Goal: Communication & Community: Connect with others

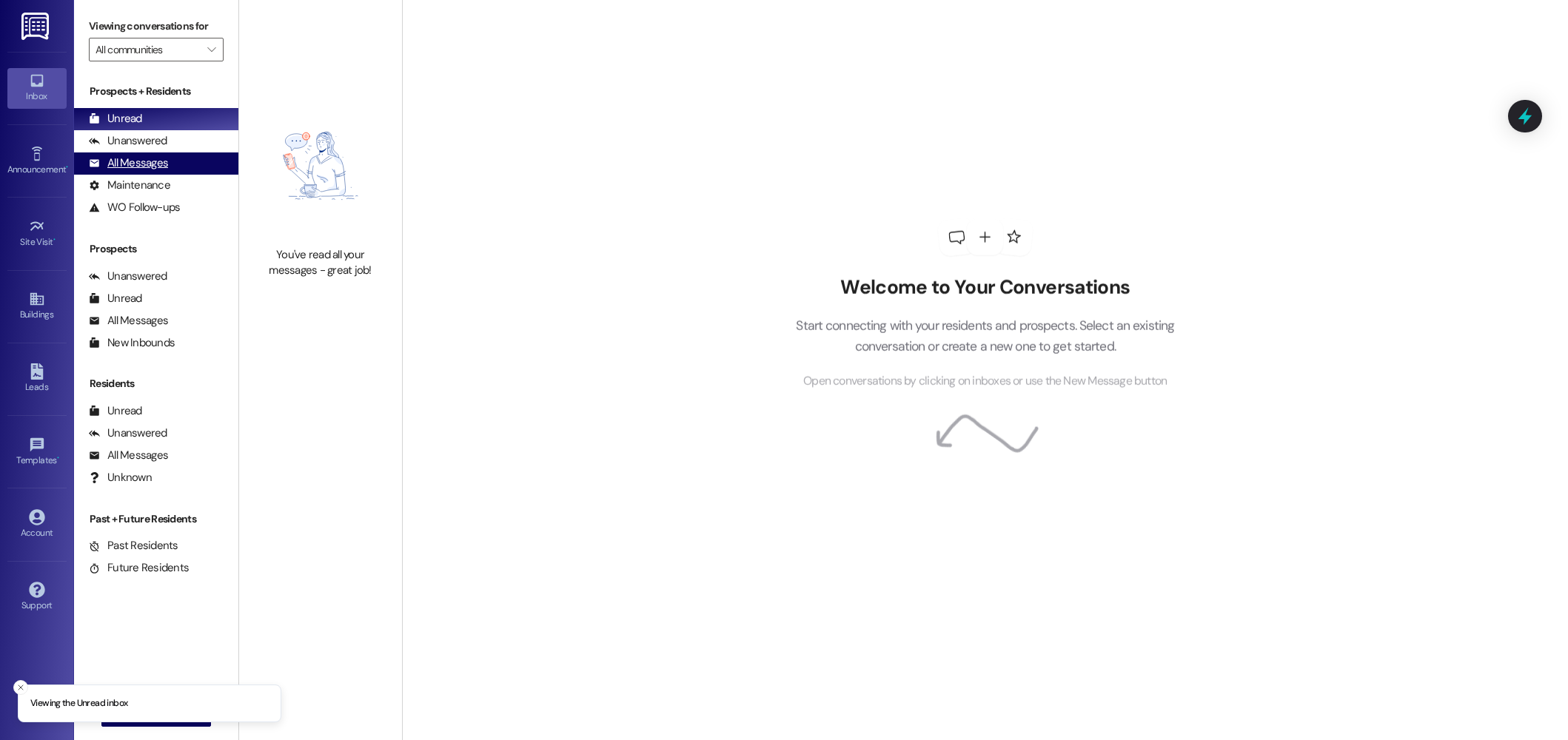
click at [130, 166] on div "All Messages" at bounding box center [128, 163] width 80 height 16
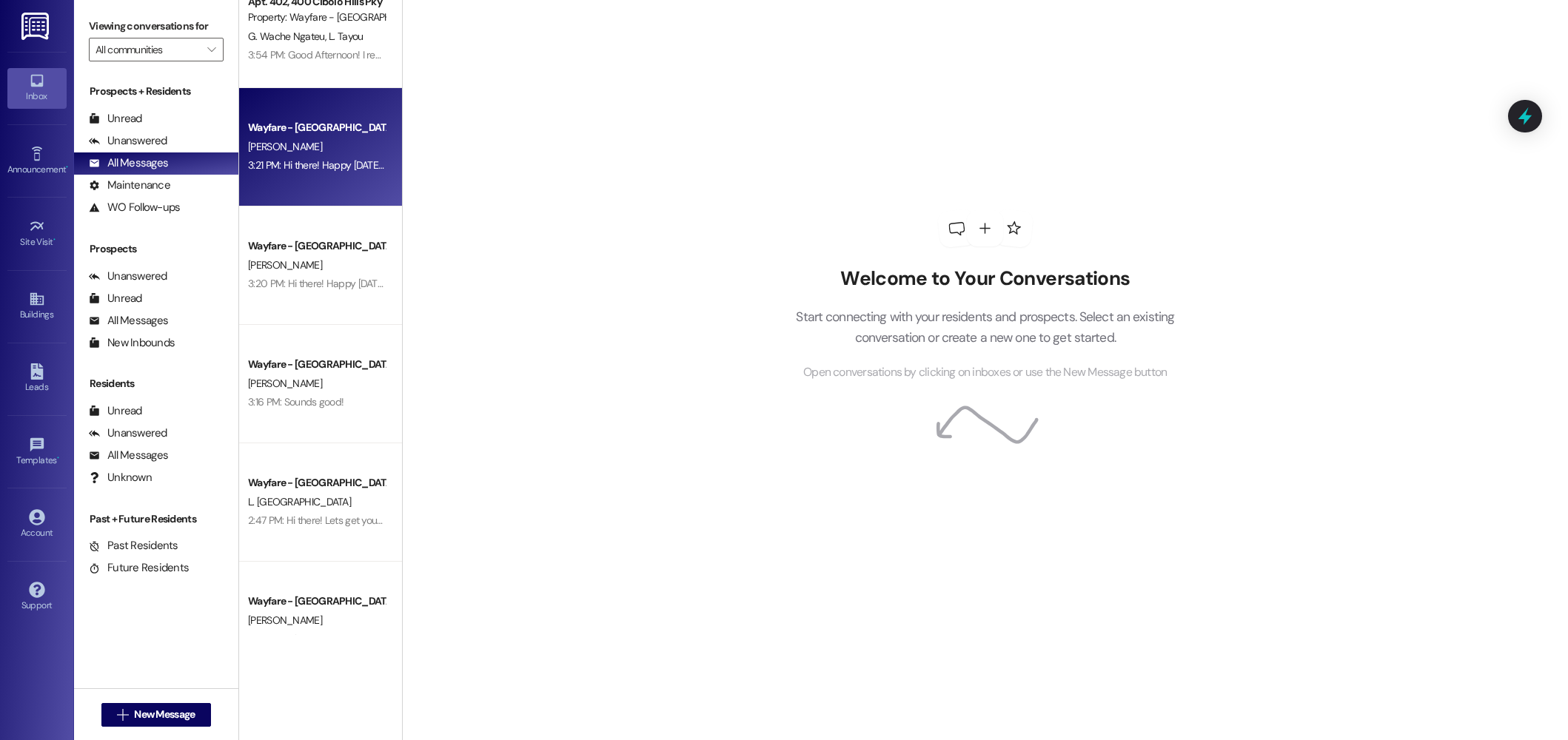
scroll to position [42, 0]
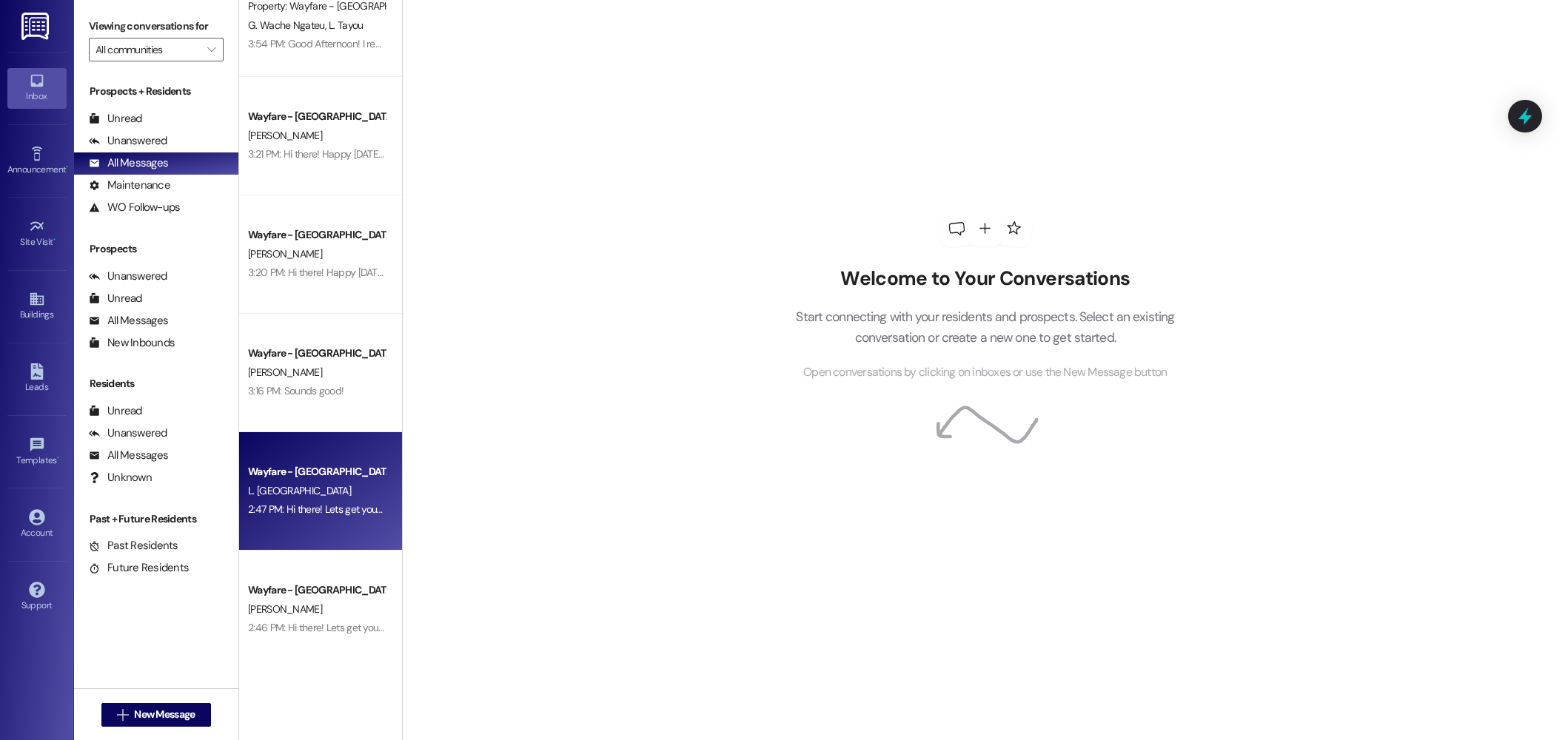
click at [325, 511] on div "2:47 PM: Hi there! Lets get you set up with a tour. When is the best time for y…" at bounding box center [438, 509] width 380 height 13
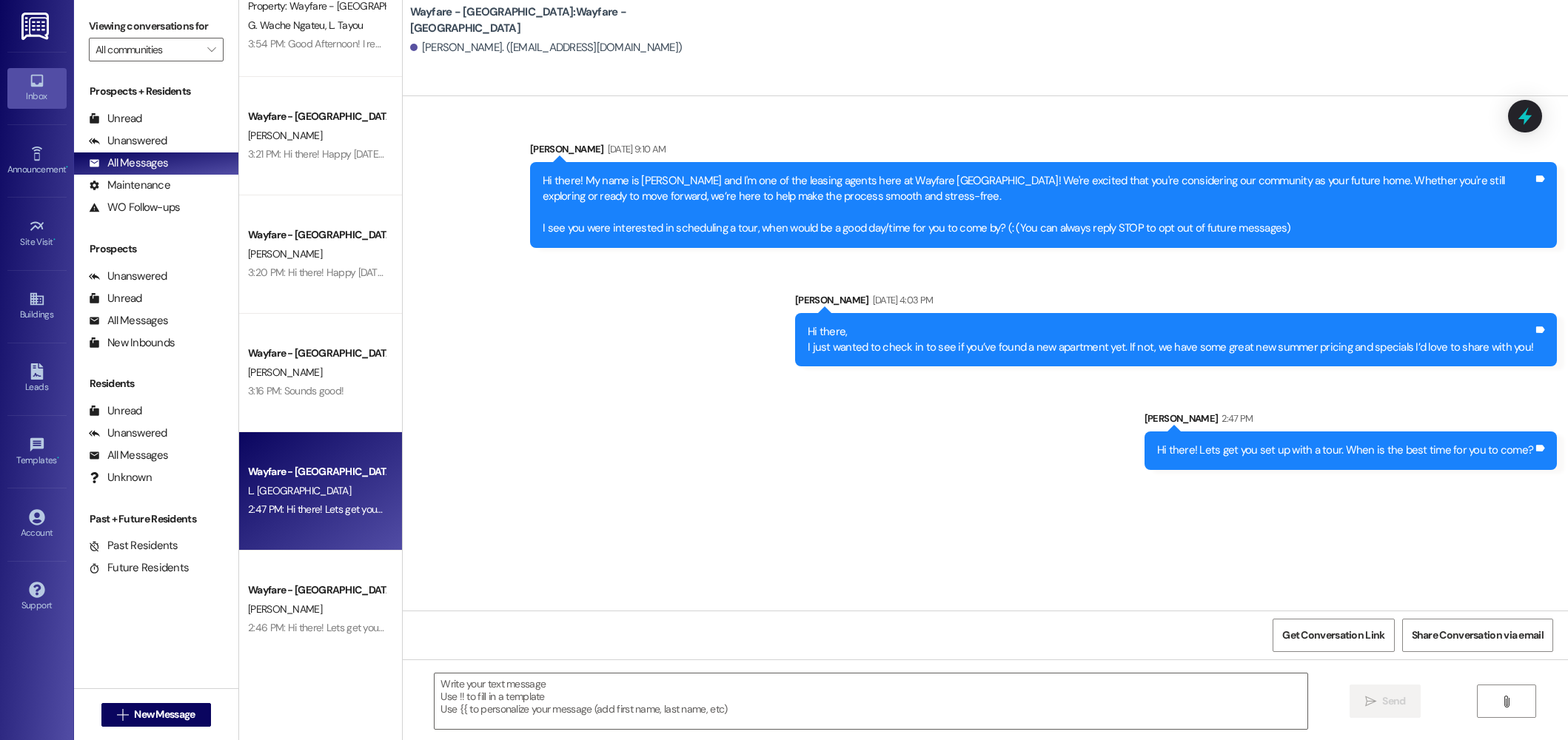
click at [1384, 444] on div "Hi there! Lets get you set up with a tour. When is the best time for you to com…" at bounding box center [1345, 450] width 376 height 16
copy div "Hi there! Lets get you set up with a tour. When is the best time for you to com…"
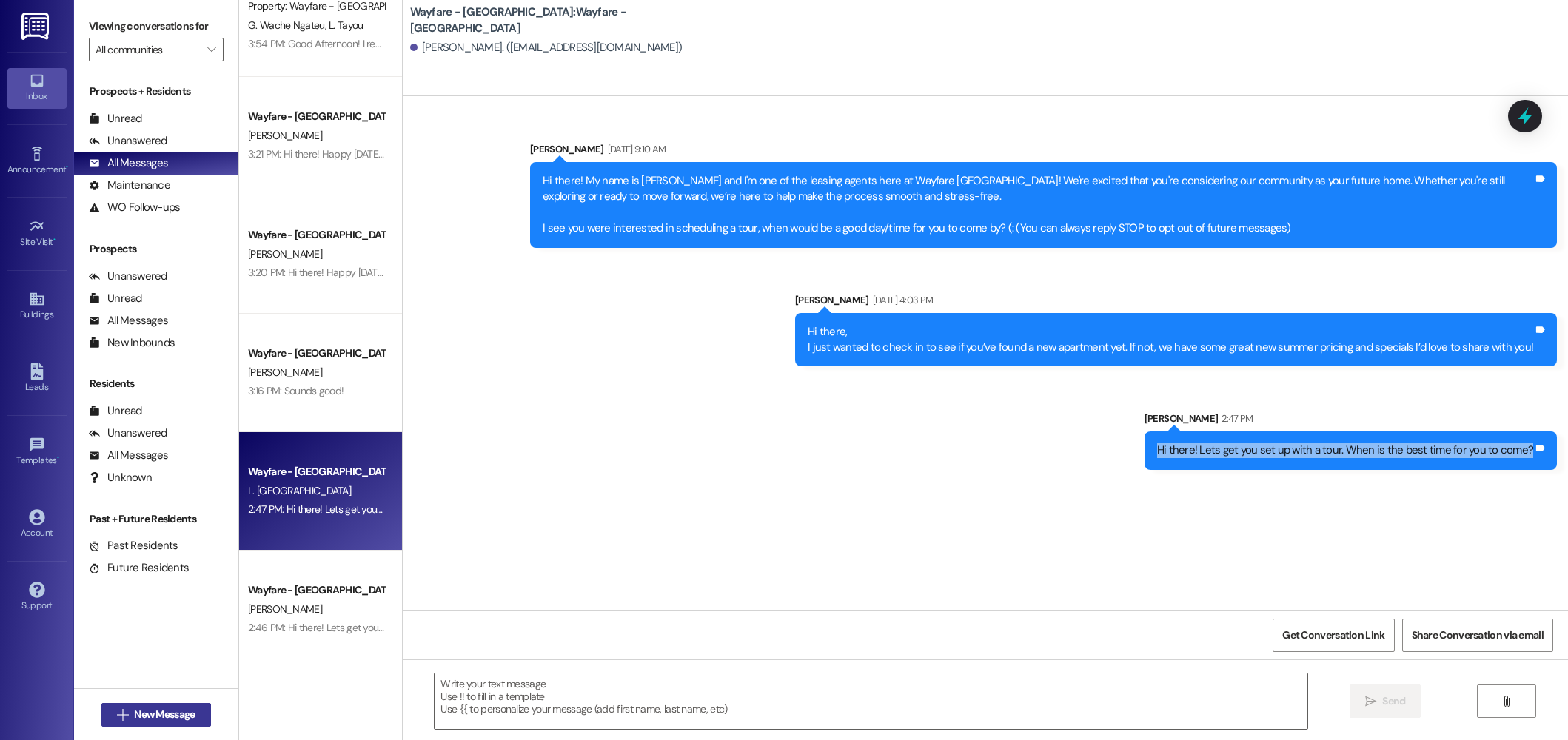
click at [152, 720] on span "New Message" at bounding box center [165, 715] width 61 height 16
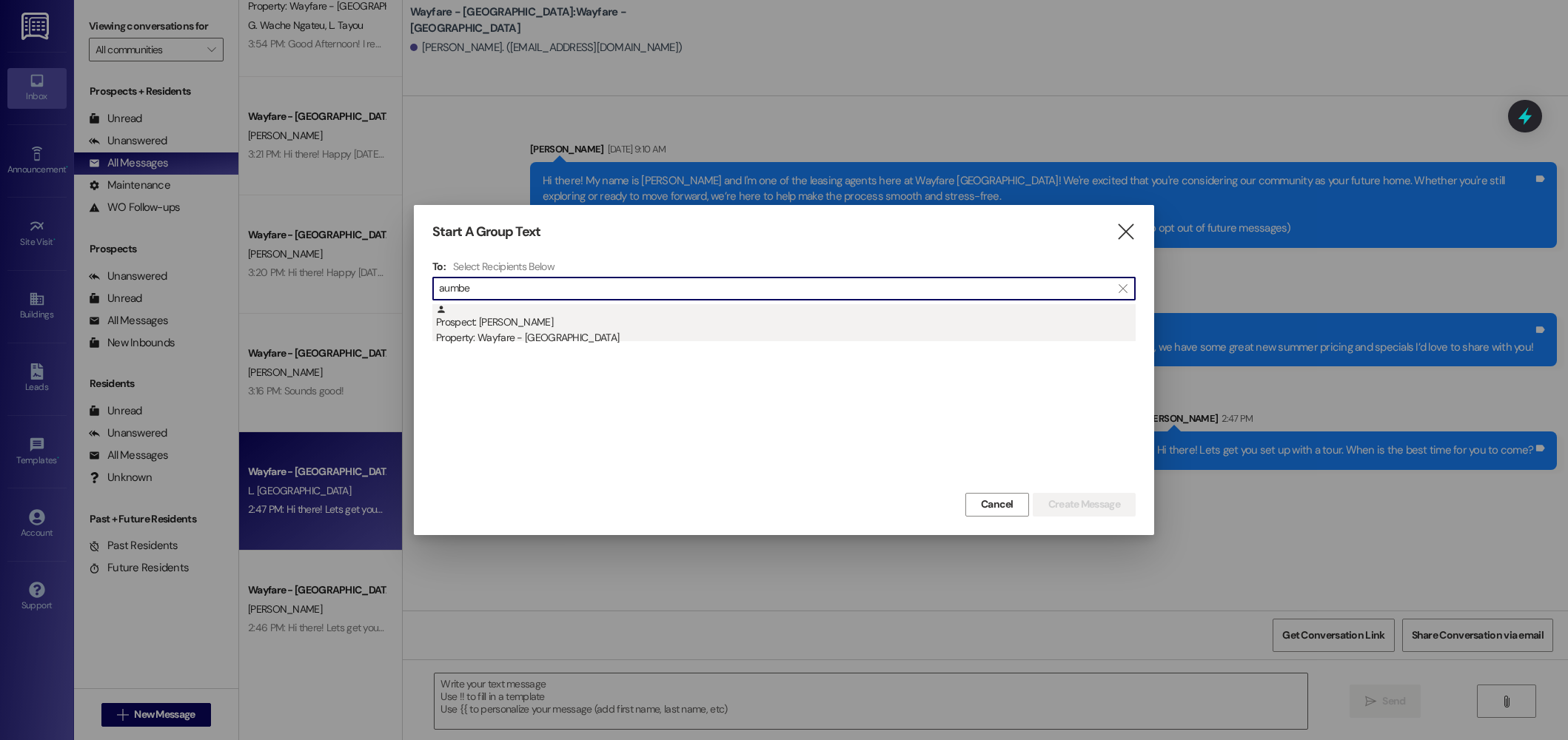
type input "aumbe"
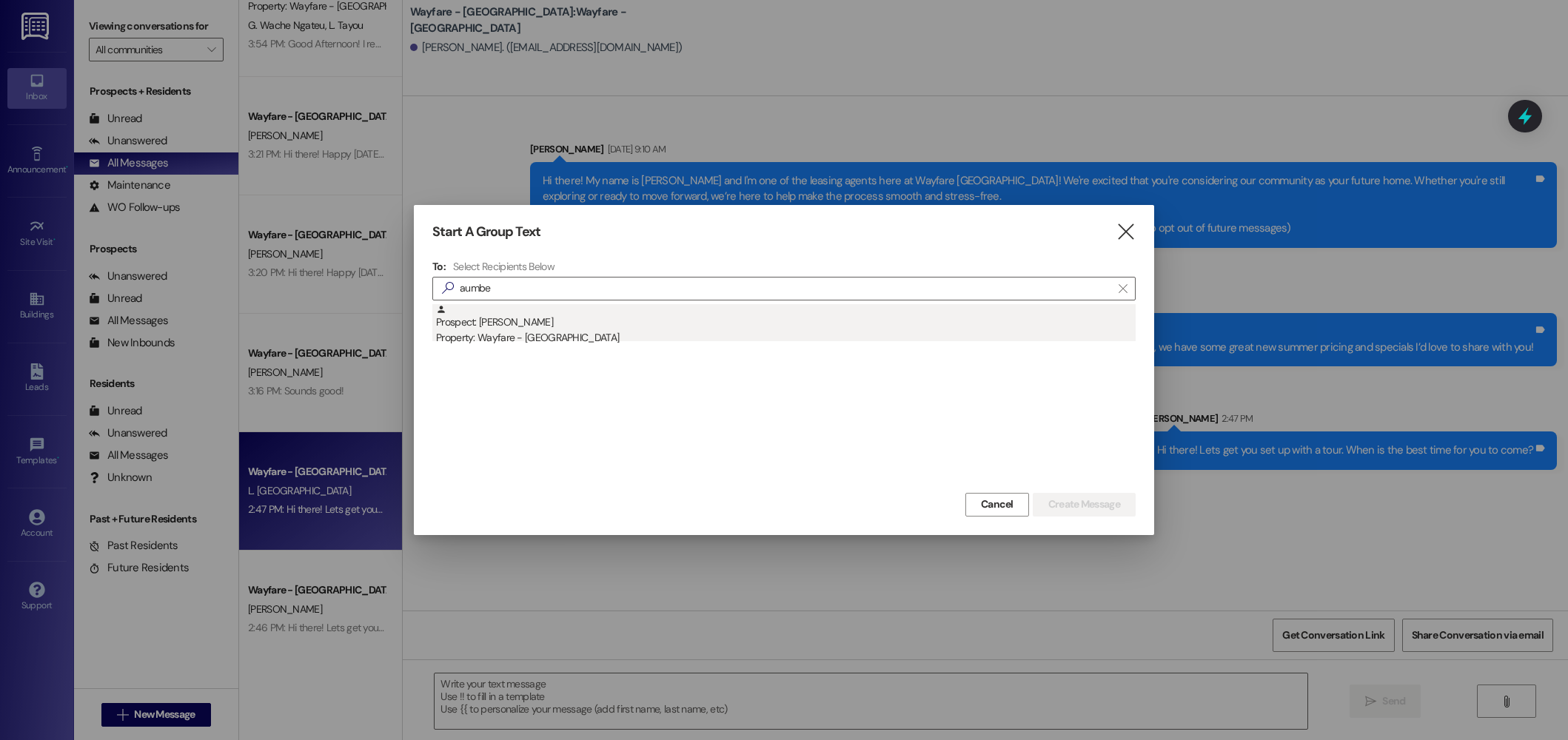
click at [617, 311] on div "Prospect: [PERSON_NAME] Property: Wayfare - [GEOGRAPHIC_DATA]" at bounding box center [786, 325] width 700 height 42
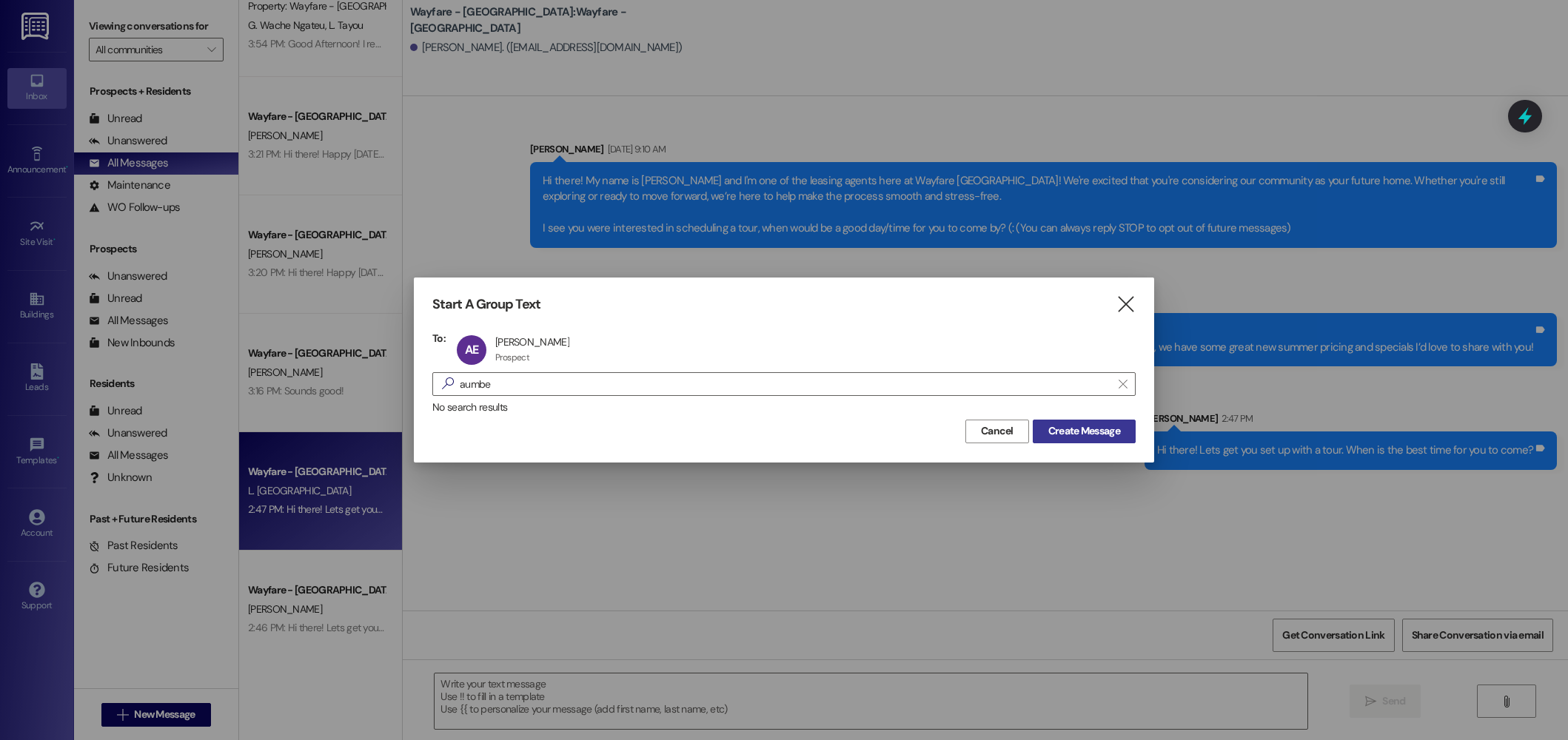
click at [1089, 429] on span "Create Message" at bounding box center [1084, 431] width 72 height 16
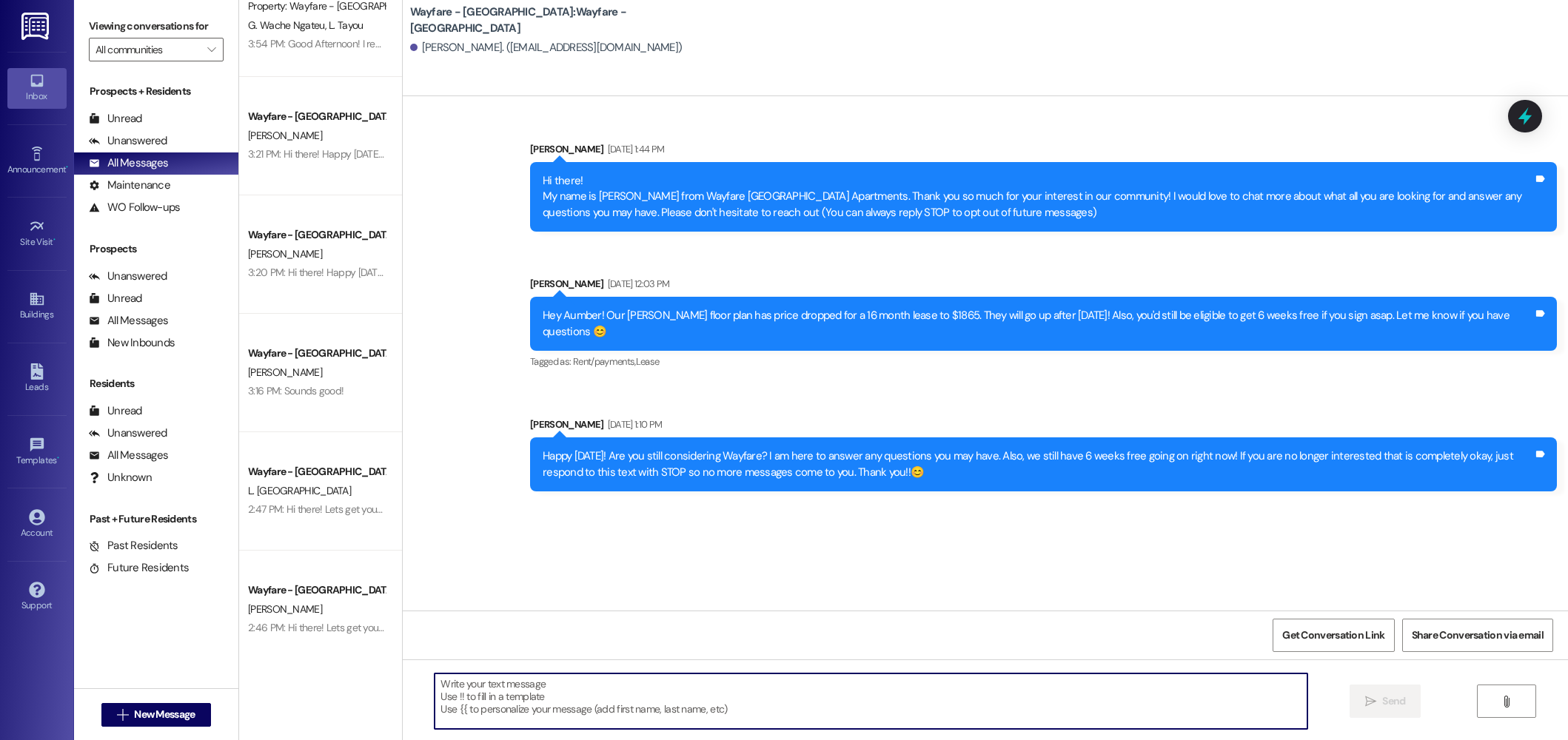
click at [885, 713] on textarea at bounding box center [870, 701] width 873 height 56
paste textarea "Hi there! Lets get you set up with a tour. When is the best time for you to com…"
type textarea "Hi there! Lets get you set up with a tour. When is the best time for you to com…"
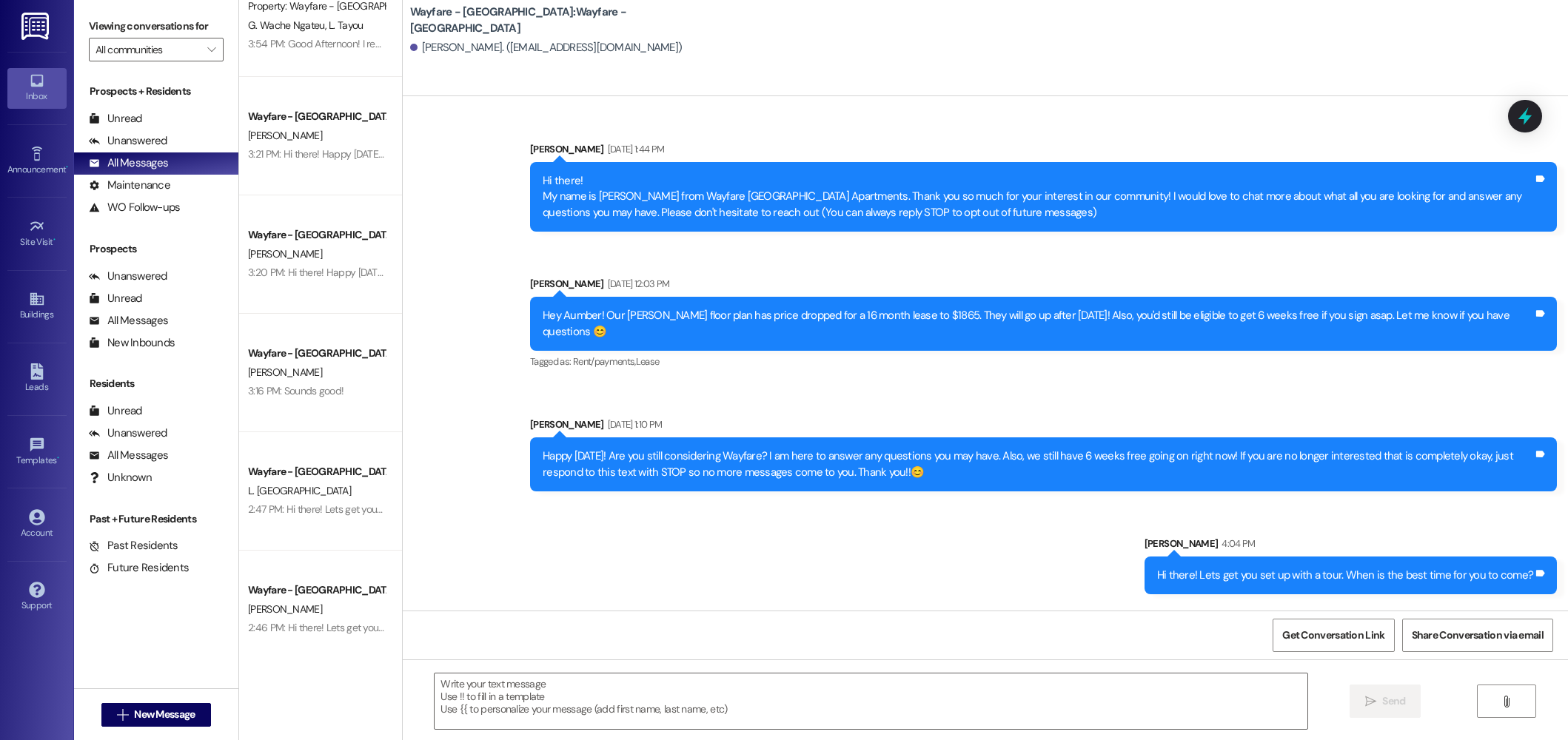
click at [1320, 568] on div "Hi there! Lets get you set up with a tour. When is the best time for you to com…" at bounding box center [1345, 575] width 376 height 16
copy div "Hi there! Lets get you set up with a tour. When is the best time for you to com…"
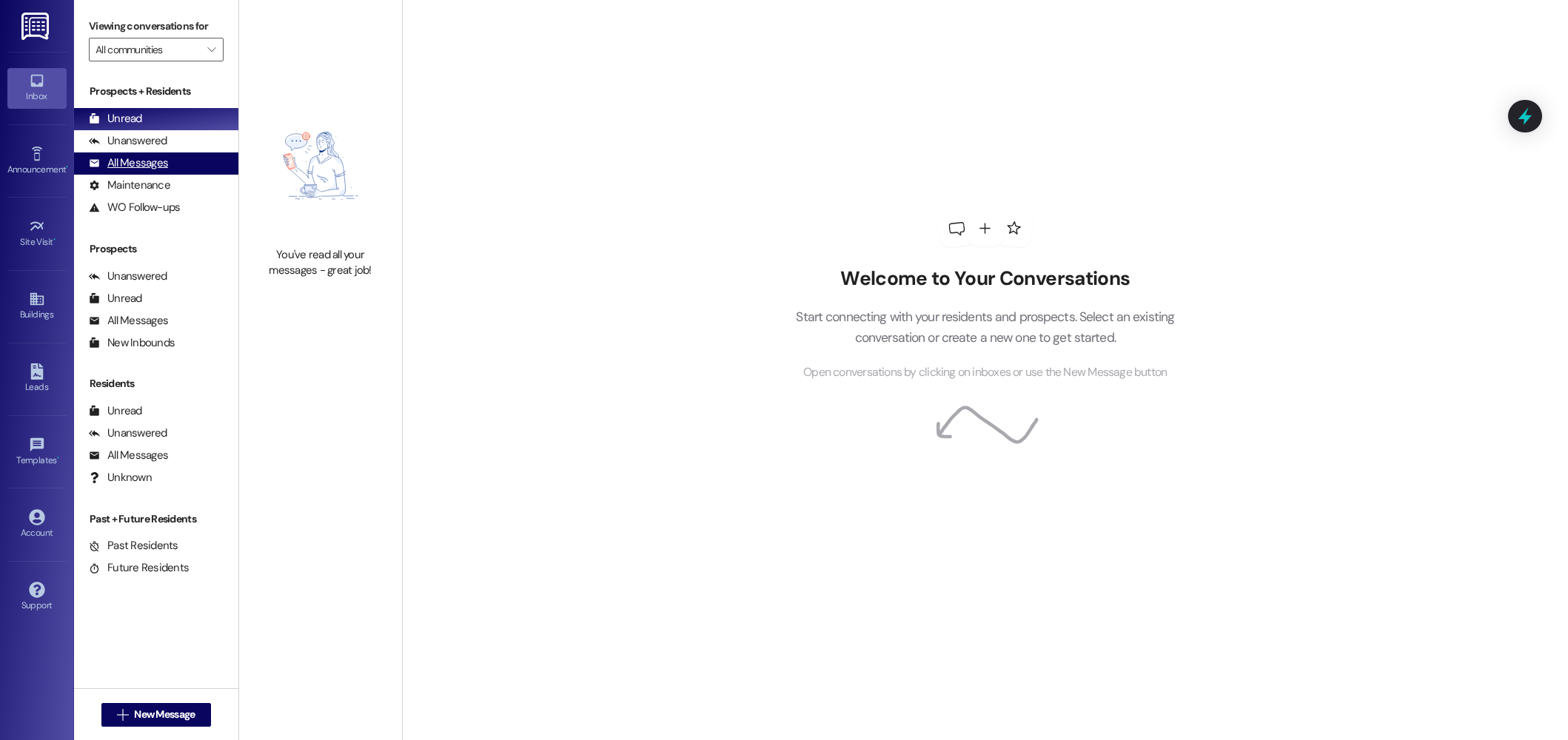
click at [148, 158] on div "All Messages" at bounding box center [128, 163] width 80 height 16
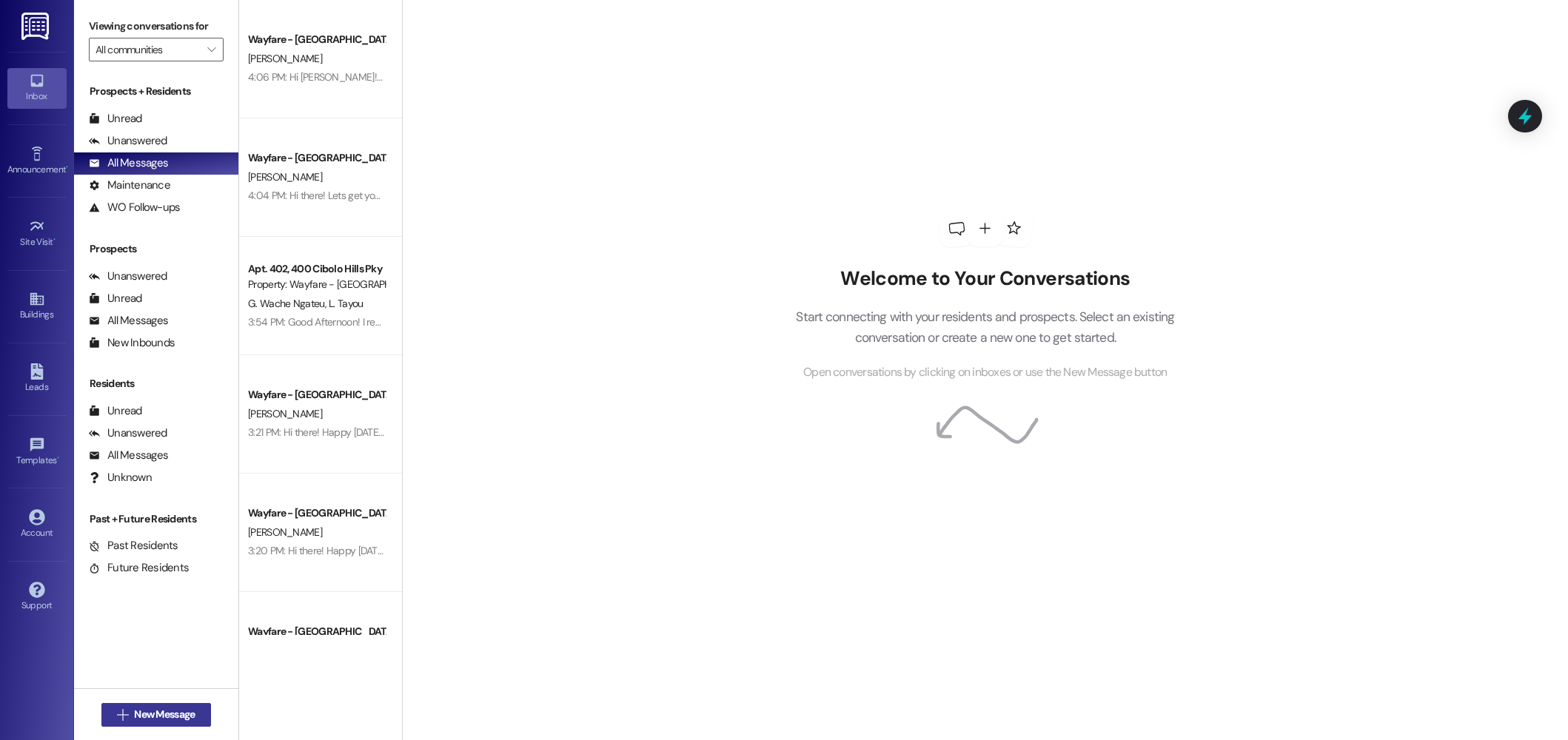
click at [188, 718] on span "New Message" at bounding box center [165, 715] width 61 height 16
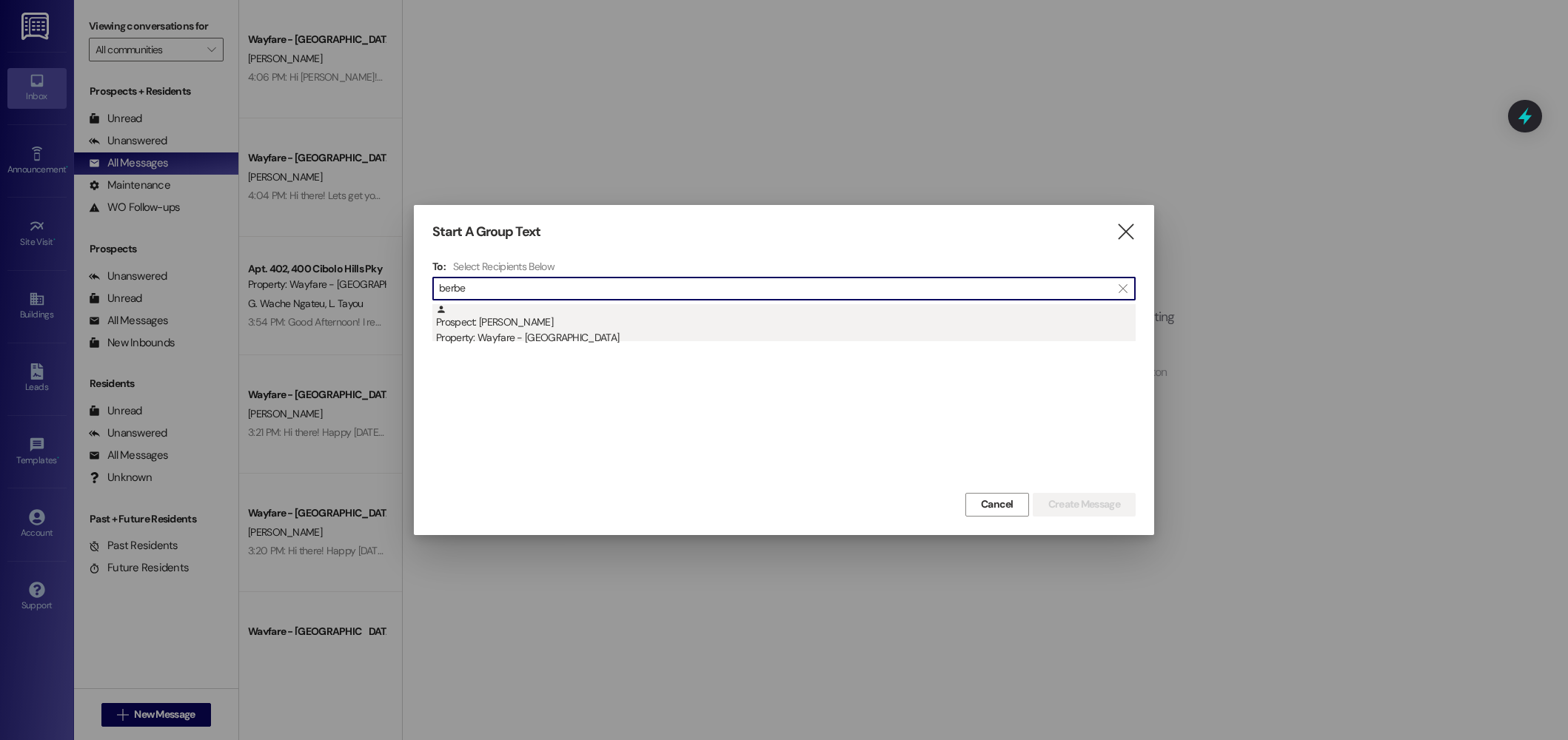
type input "berbe"
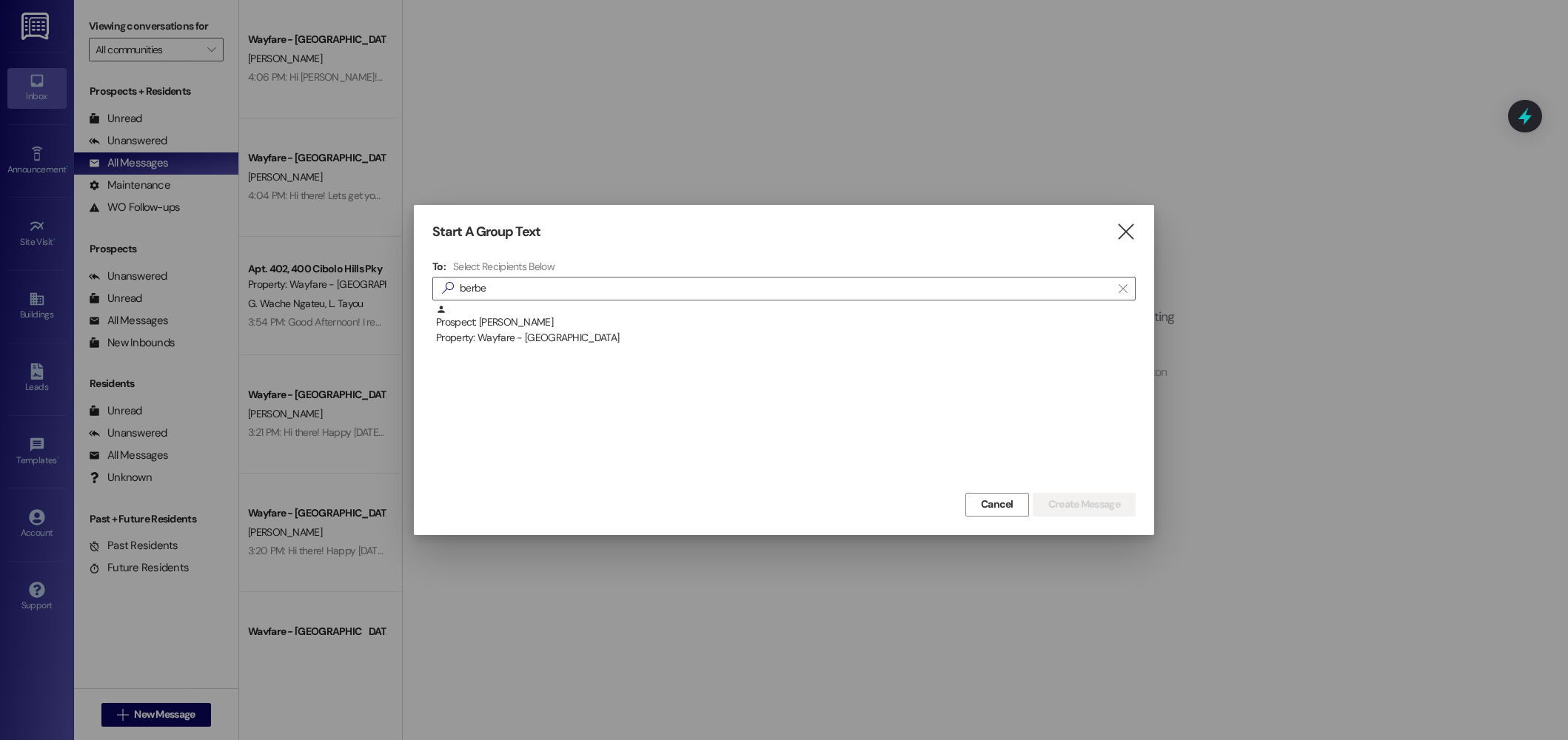
drag, startPoint x: 650, startPoint y: 333, endPoint x: 657, endPoint y: 330, distance: 7.6
click at [650, 331] on div "Property: Wayfare - [GEOGRAPHIC_DATA]" at bounding box center [786, 338] width 700 height 16
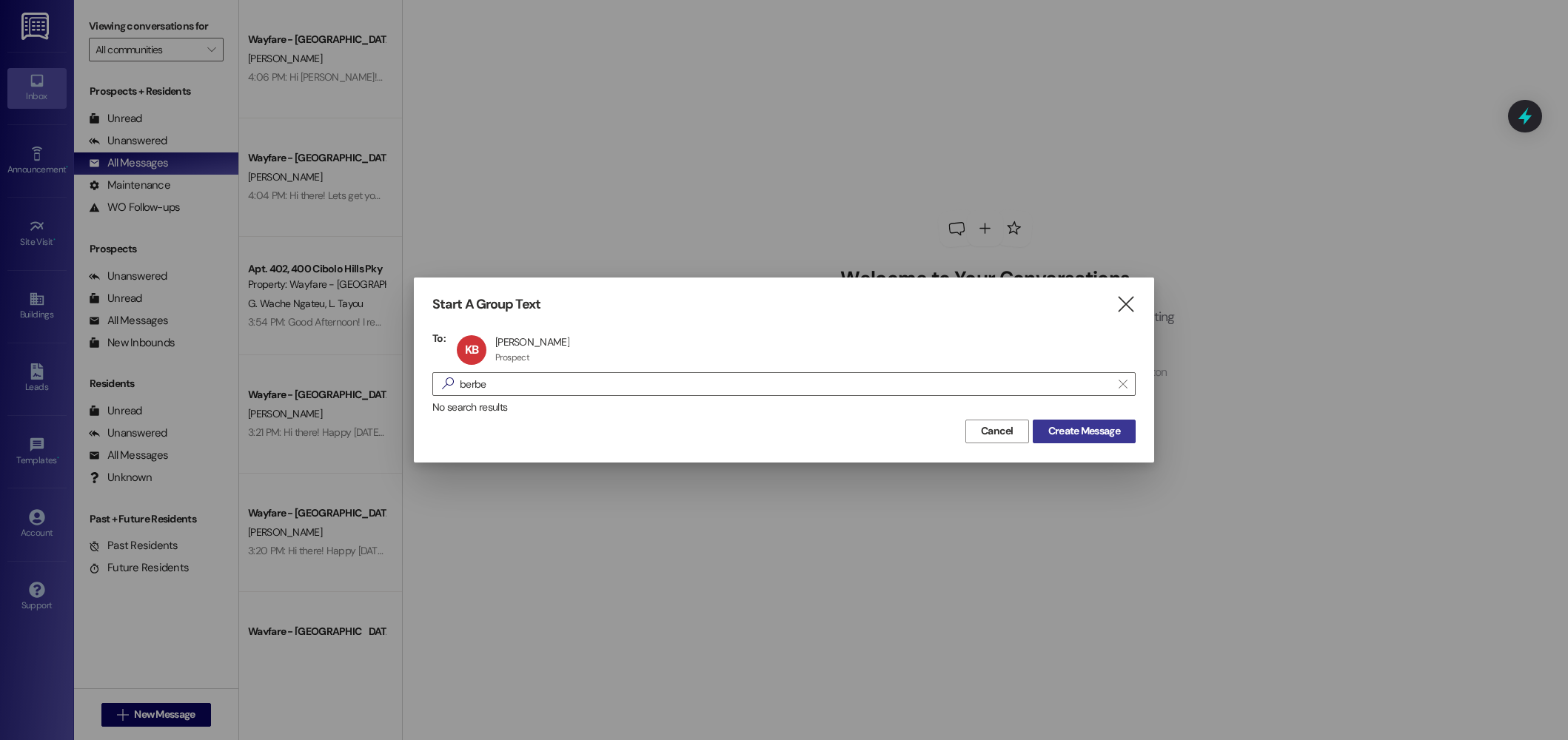
click at [1057, 436] on span "Create Message" at bounding box center [1084, 431] width 72 height 16
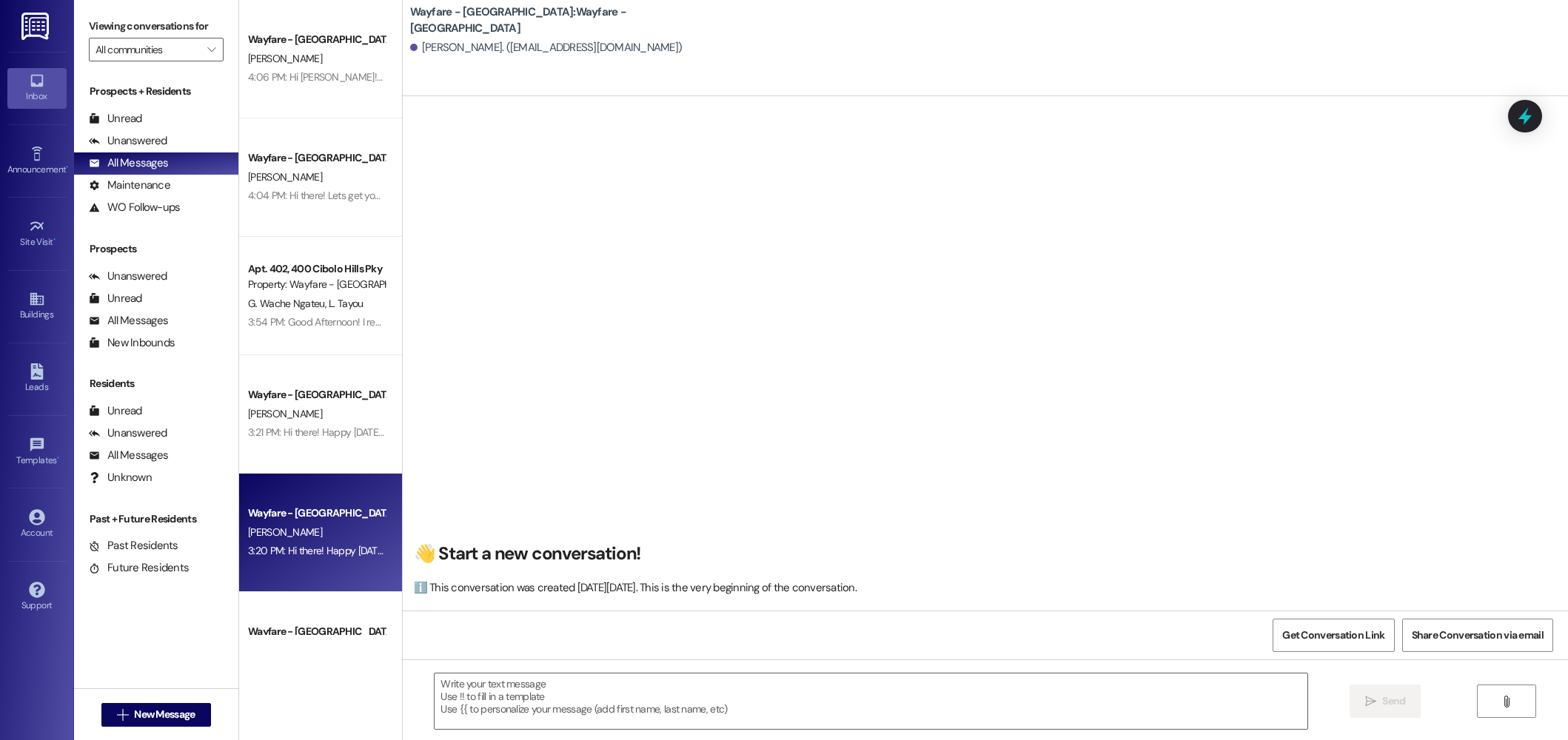
click at [313, 509] on div "Wayfare - [GEOGRAPHIC_DATA]" at bounding box center [316, 513] width 137 height 16
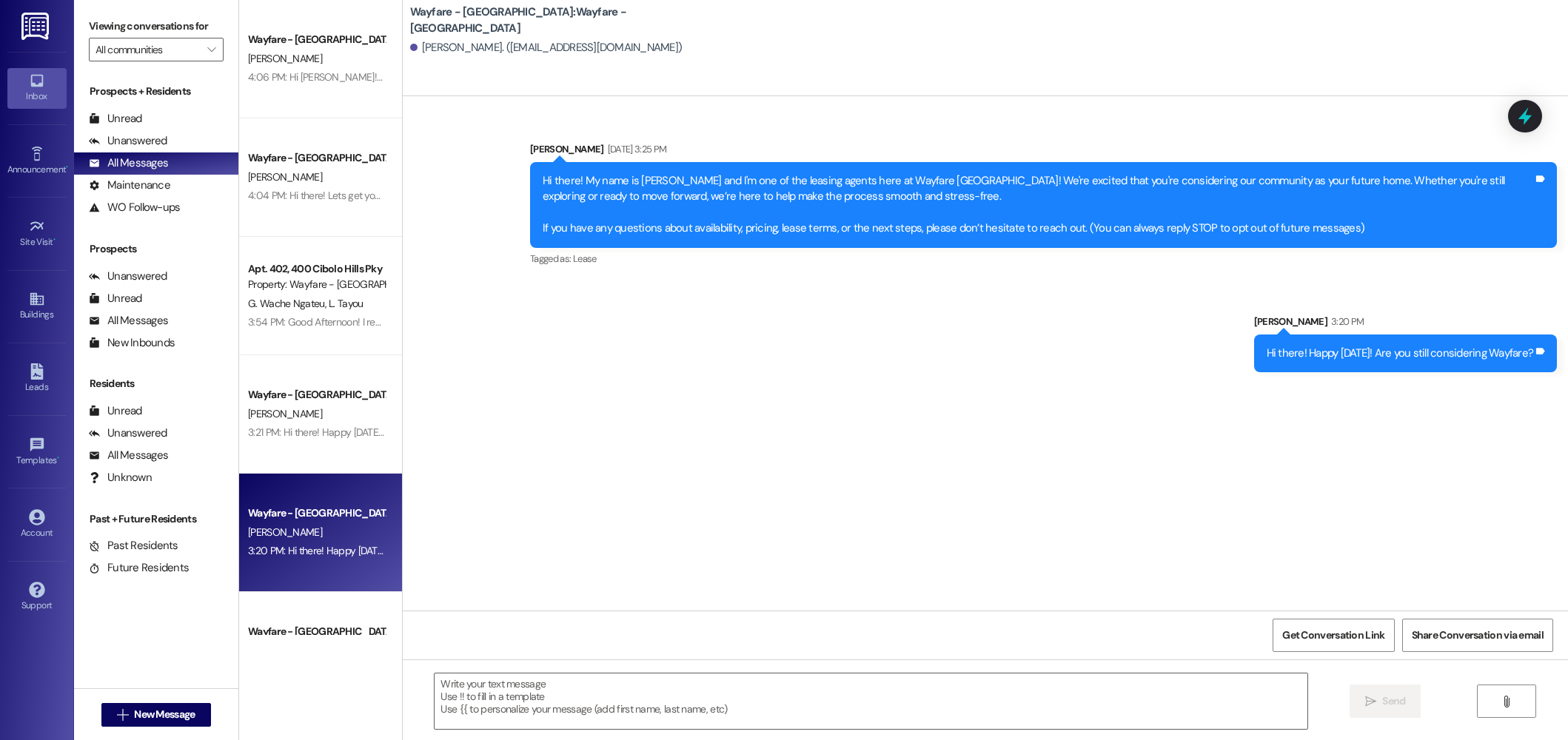
click at [1436, 347] on div "Hi there! Happy Monday! Are you still considering Wayfare?" at bounding box center [1401, 353] width 267 height 16
copy div "Hi there! Happy Monday! Are you still considering Wayfare? Tags and notes"
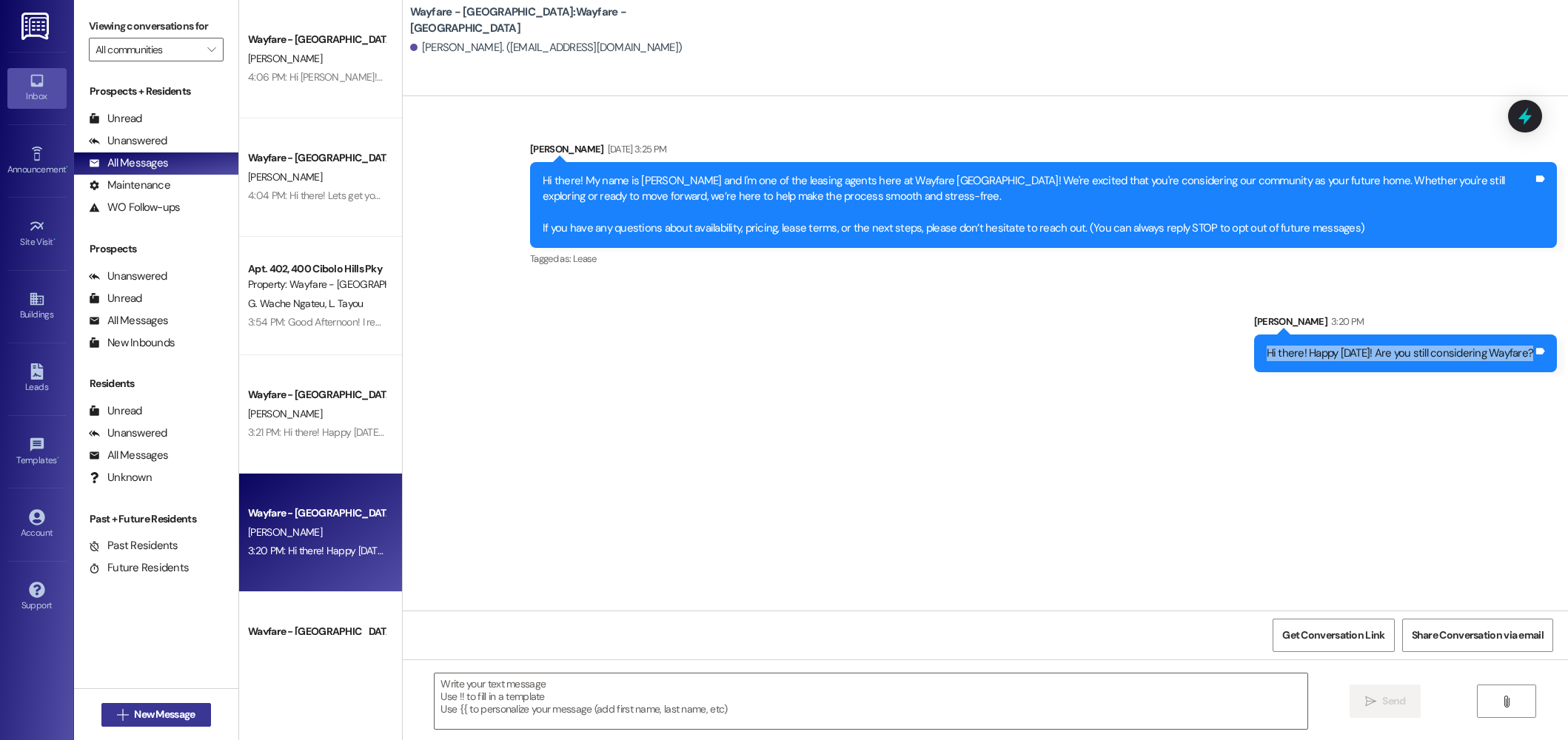
click at [117, 720] on span " New Message" at bounding box center [156, 715] width 84 height 16
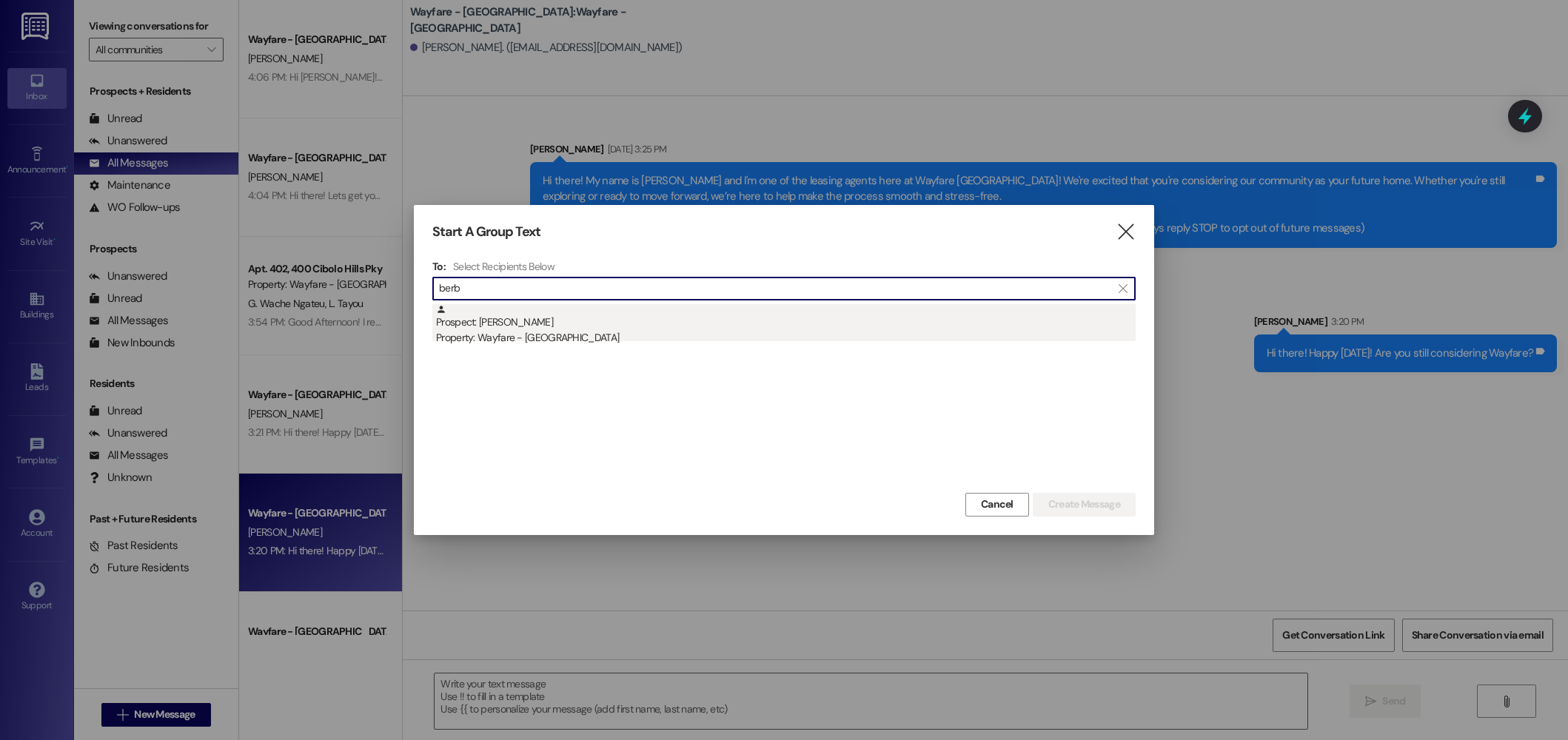
type input "berb"
click at [648, 321] on div "Prospect: Kelsey Berber Property: Wayfare - Cibolo Hills" at bounding box center [786, 325] width 700 height 42
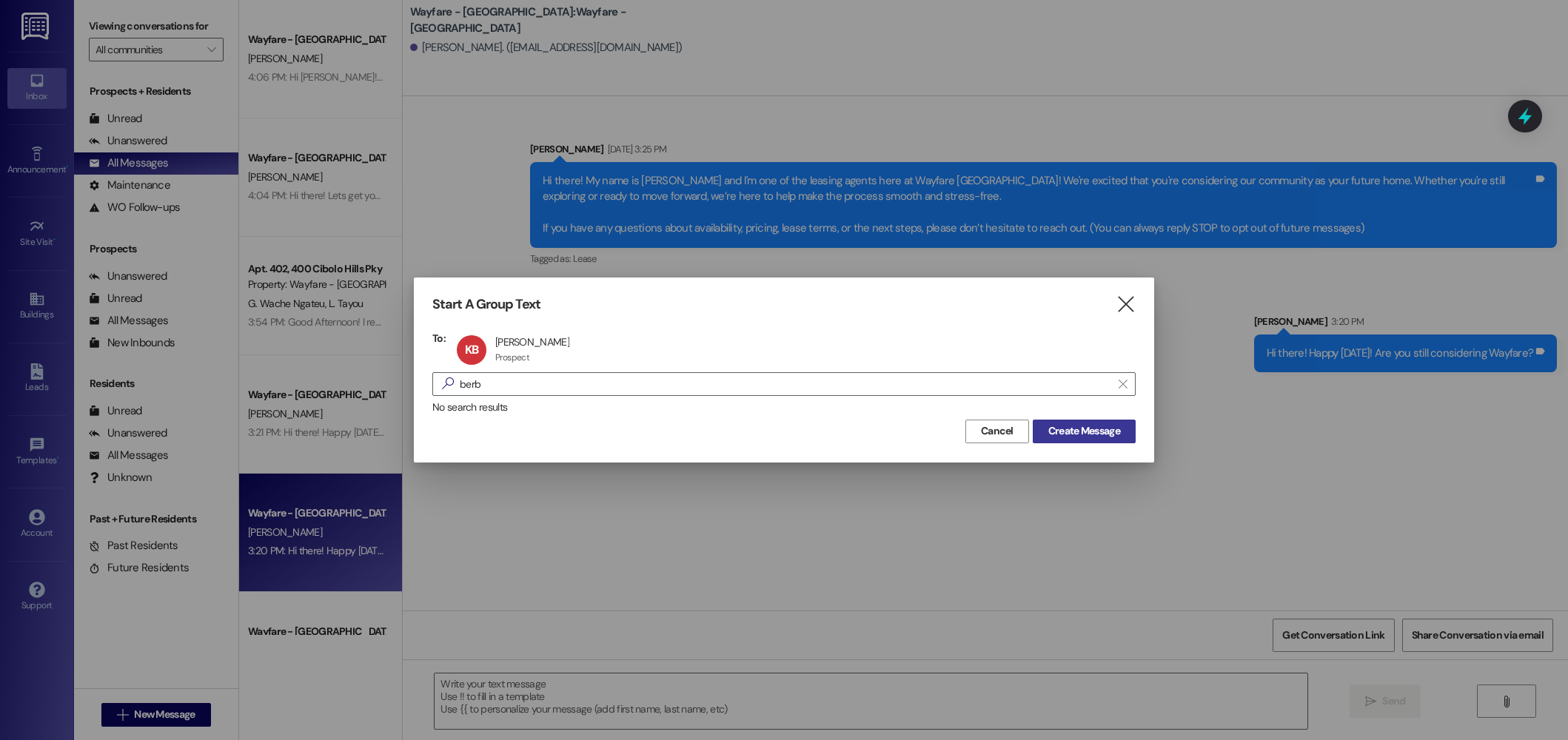
click at [1077, 439] on button "Create Message" at bounding box center [1084, 431] width 103 height 24
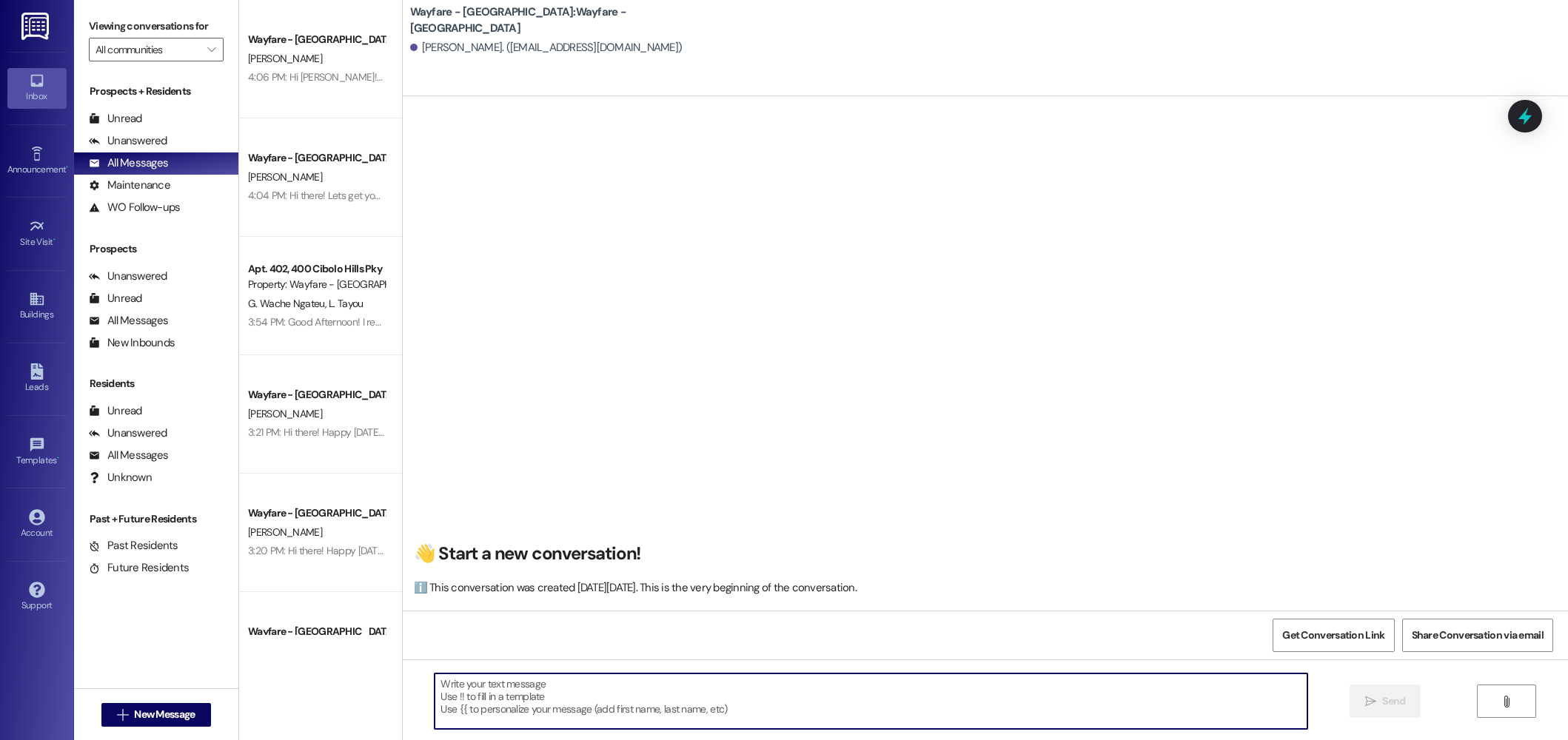
click at [595, 709] on textarea at bounding box center [870, 701] width 873 height 56
paste textarea "Hi there! Happy Monday! Are you still considering Wayfare?"
type textarea "Hi there! Happy Monday! Are you still considering Wayfare?"
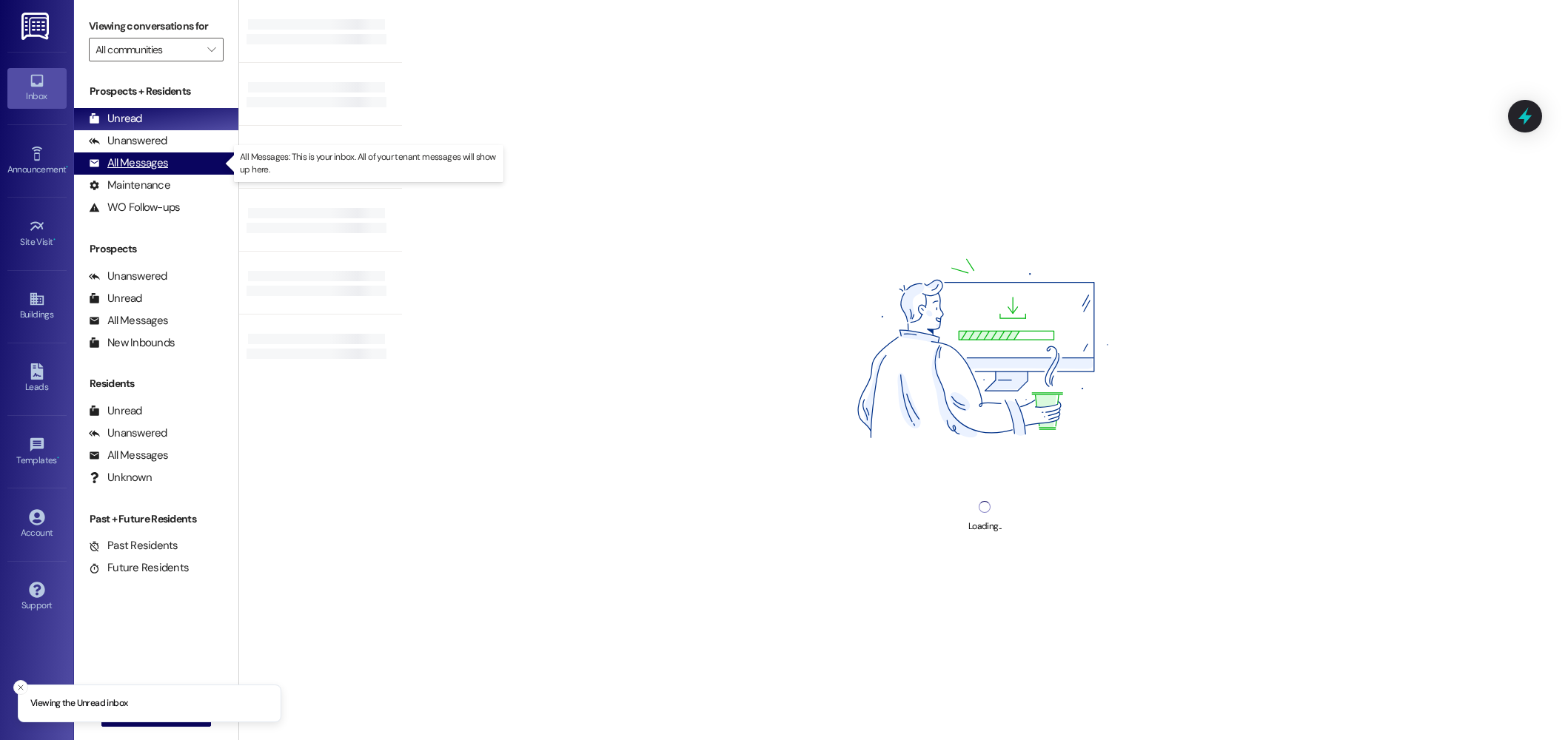
click at [136, 164] on div "All Messages" at bounding box center [128, 163] width 80 height 16
